Goal: Information Seeking & Learning: Learn about a topic

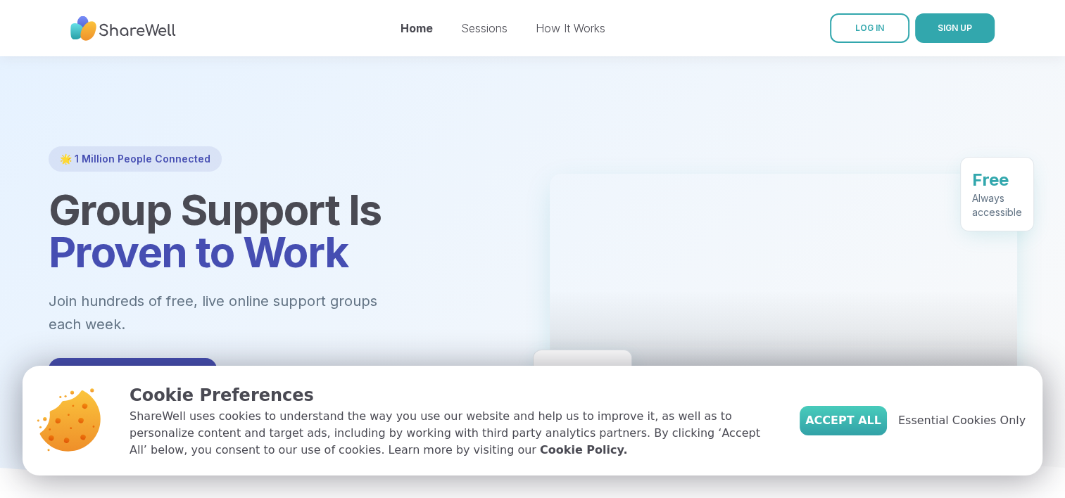
click at [841, 408] on button "Accept All" at bounding box center [843, 421] width 87 height 30
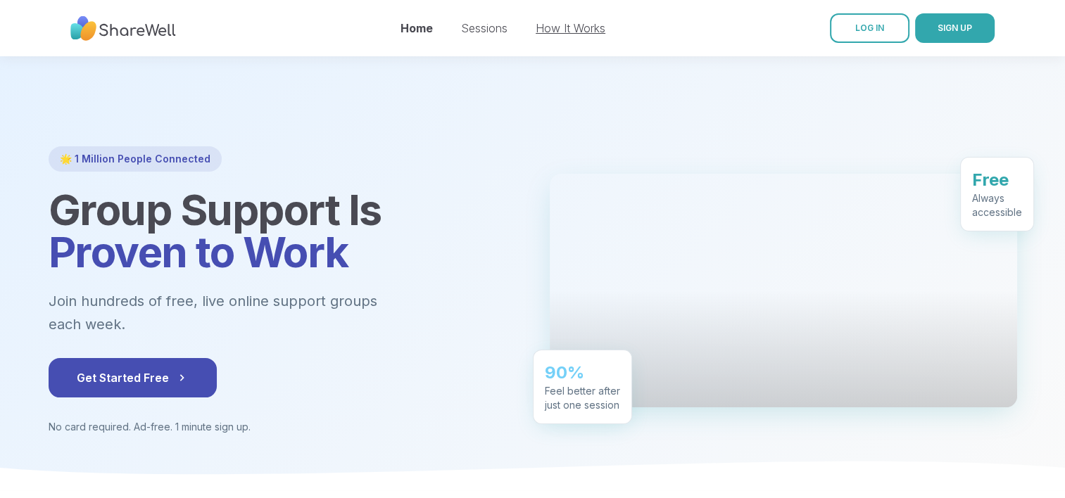
click at [549, 23] on link "How It Works" at bounding box center [571, 28] width 70 height 14
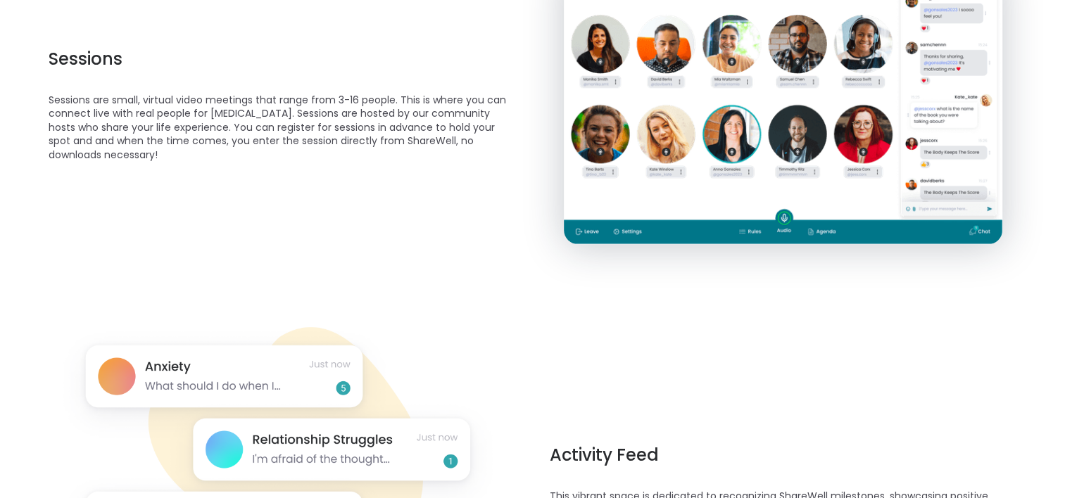
scroll to position [704, 0]
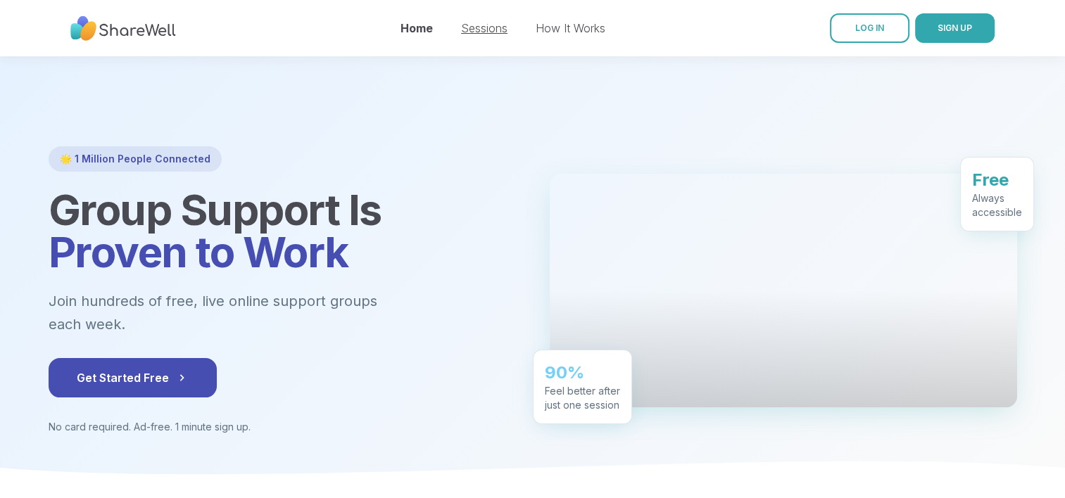
click at [469, 33] on link "Sessions" at bounding box center [484, 28] width 46 height 14
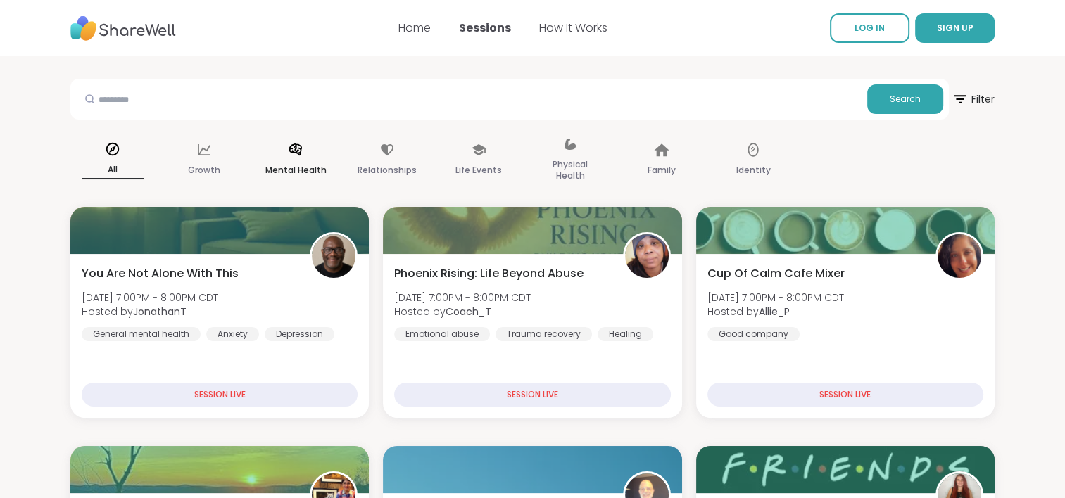
click at [307, 160] on div "Mental Health" at bounding box center [295, 160] width 84 height 70
